Goal: Task Accomplishment & Management: Use online tool/utility

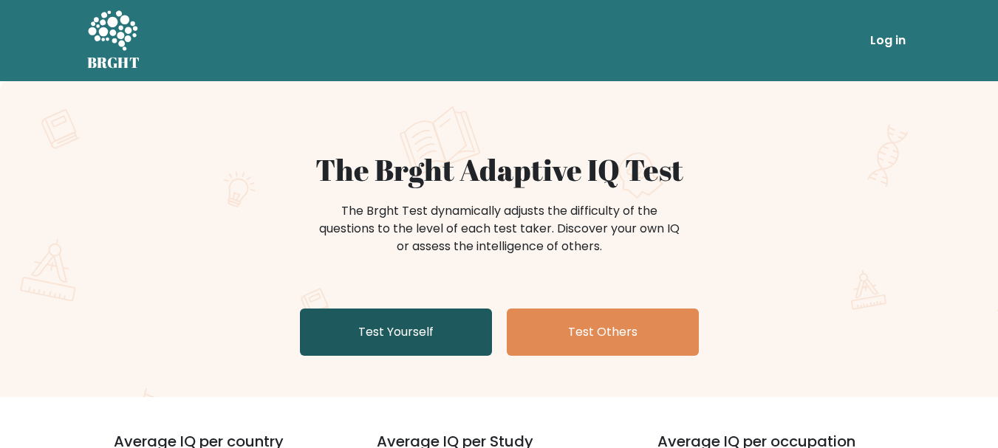
click at [414, 340] on link "Test Yourself" at bounding box center [396, 332] width 192 height 47
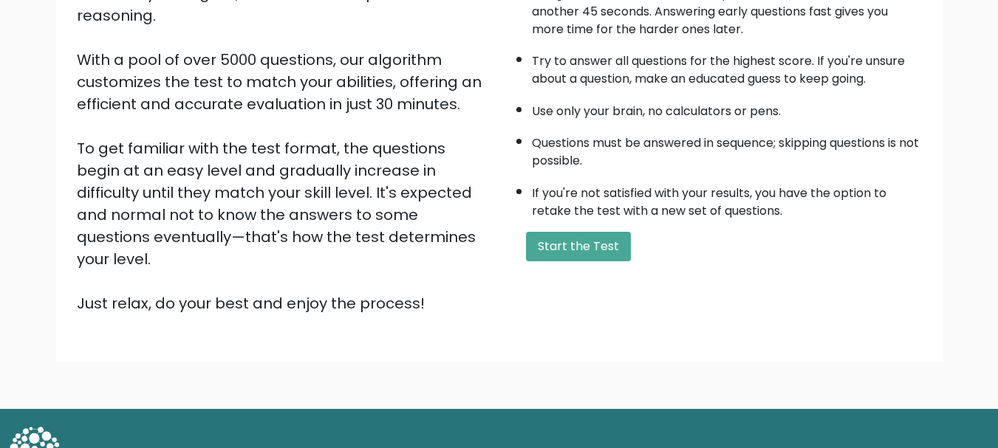
scroll to position [228, 0]
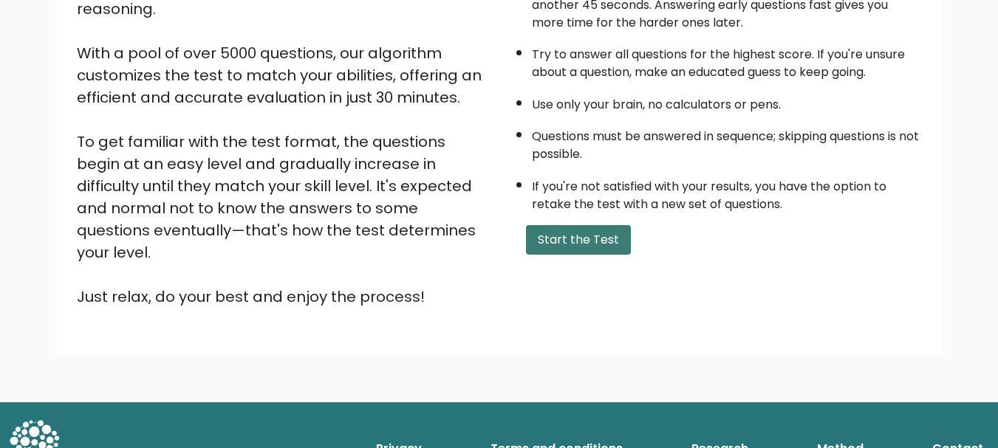
click at [568, 236] on button "Start the Test" at bounding box center [578, 240] width 105 height 30
